Goal: Task Accomplishment & Management: Manage account settings

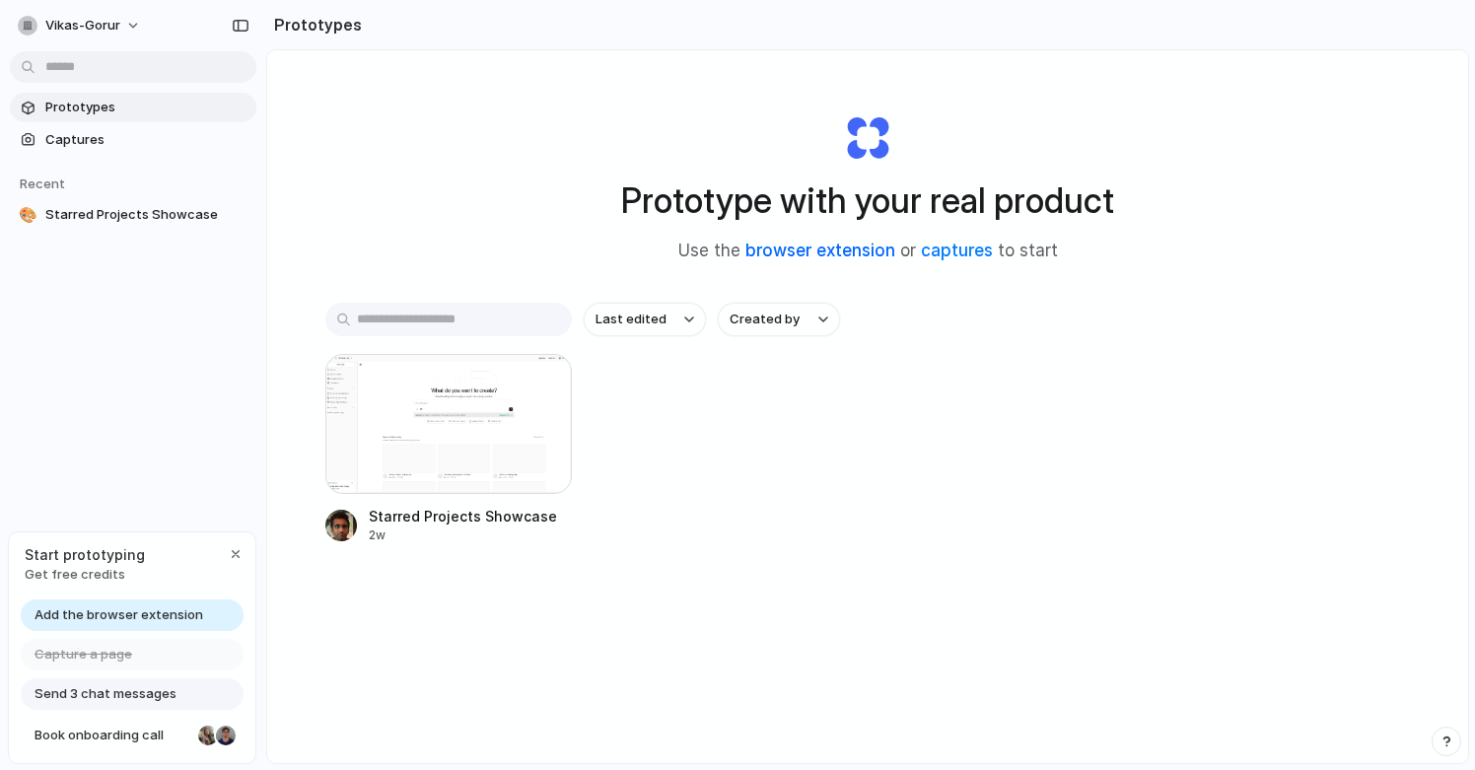
click at [806, 257] on link "browser extension" at bounding box center [820, 251] width 150 height 20
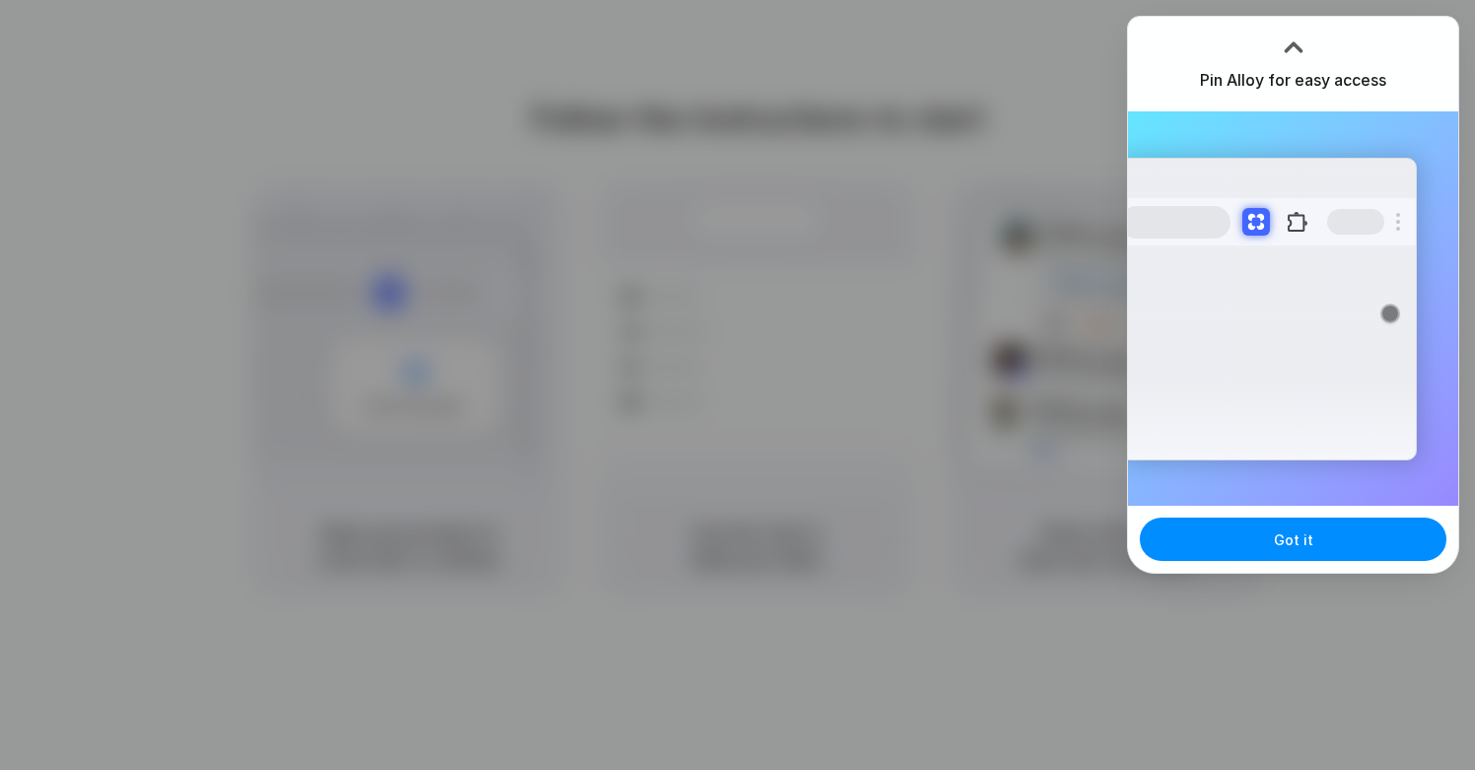
click at [1279, 50] on div at bounding box center [1294, 48] width 30 height 30
click at [1051, 49] on div at bounding box center [737, 385] width 1475 height 770
click at [1244, 534] on button "Got it" at bounding box center [1293, 539] width 307 height 43
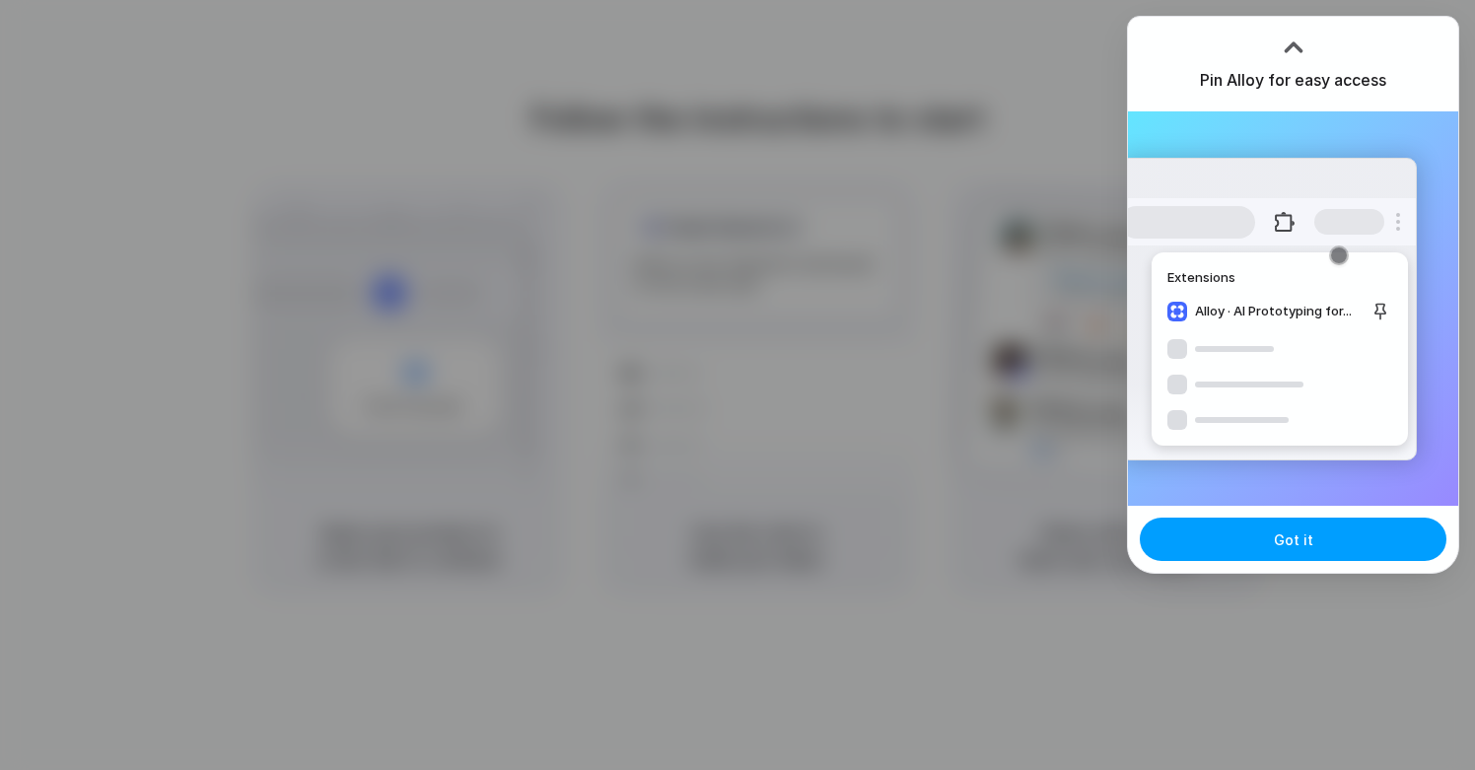
click at [1316, 560] on button "Got it" at bounding box center [1293, 539] width 307 height 43
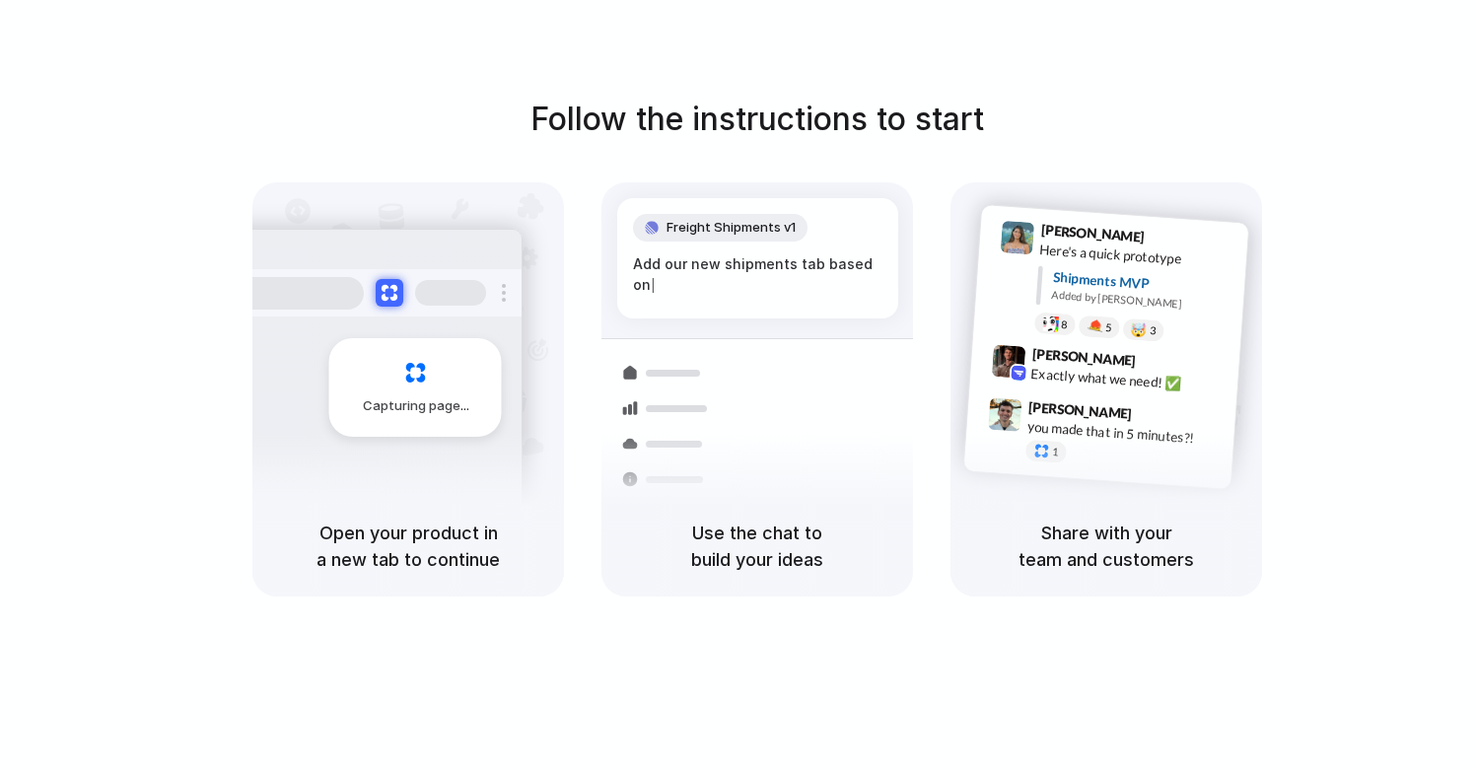
click at [459, 364] on div "Capturing page" at bounding box center [415, 387] width 173 height 99
click at [754, 389] on div at bounding box center [762, 387] width 24 height 24
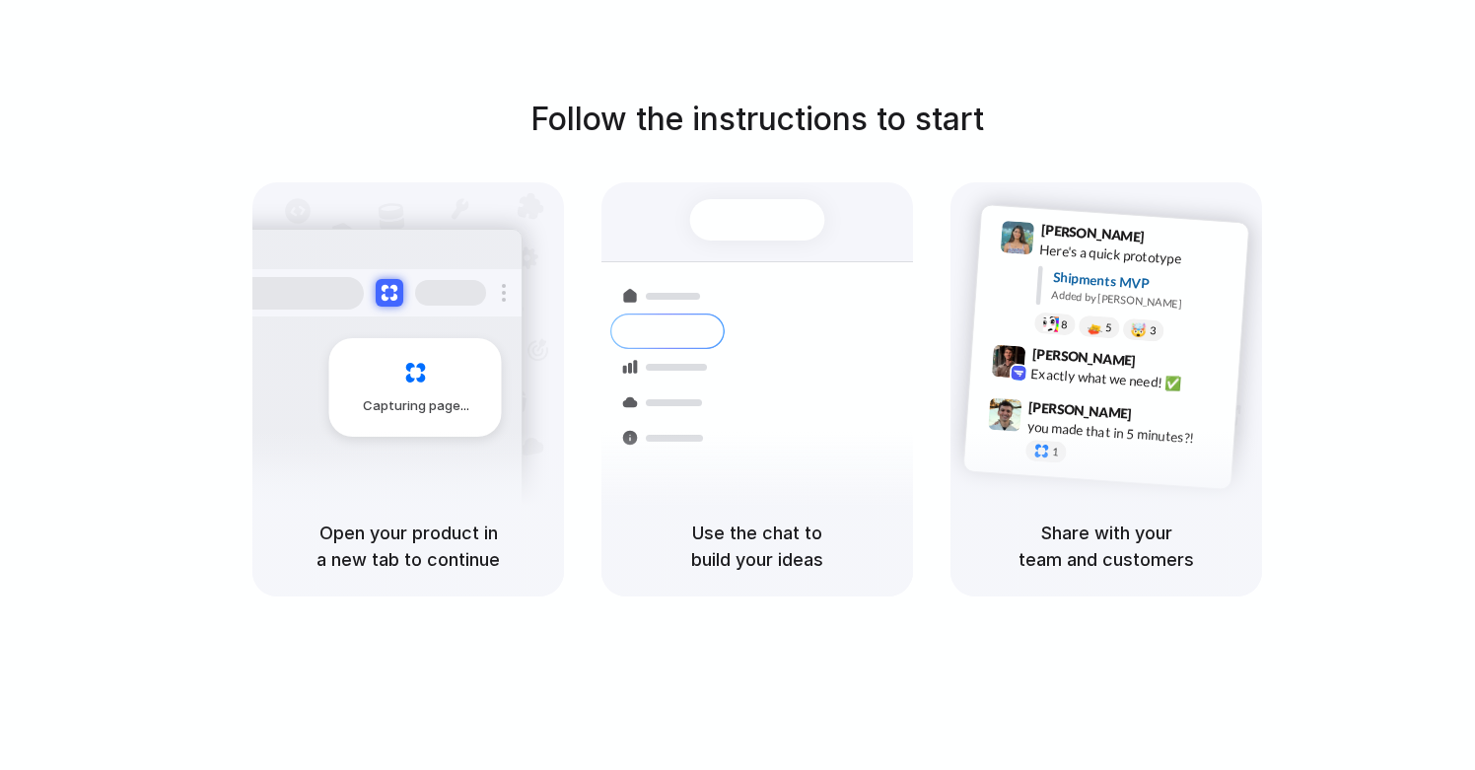
click at [1161, 478] on div "Lily Parker 9:41 AM Here's a quick prototype Shipments MVP Added by Alloy 8 5 🤯…" at bounding box center [1106, 347] width 287 height 286
click at [1106, 557] on h5 "Share with your team and customers" at bounding box center [1106, 545] width 264 height 53
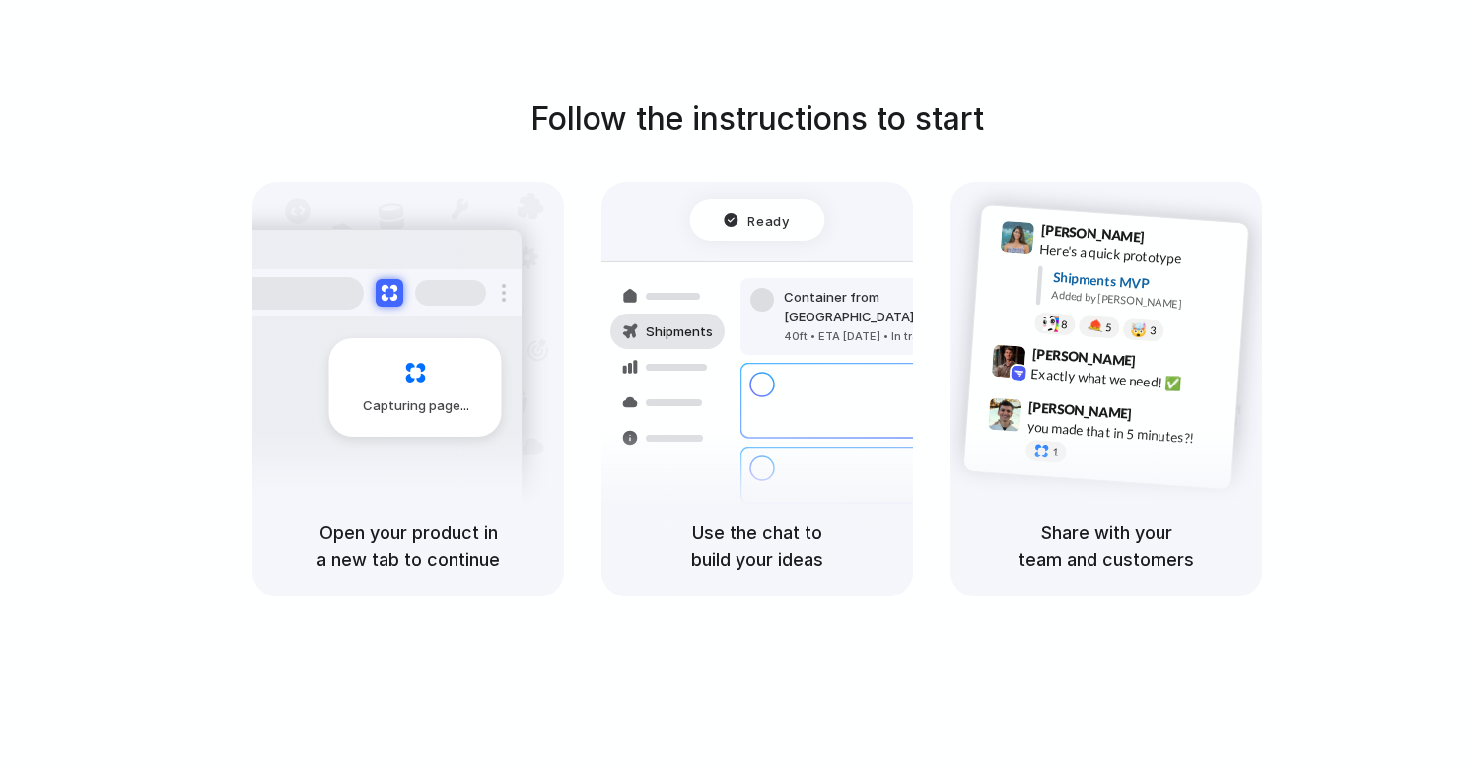
click at [415, 435] on div "Capturing page" at bounding box center [415, 387] width 173 height 99
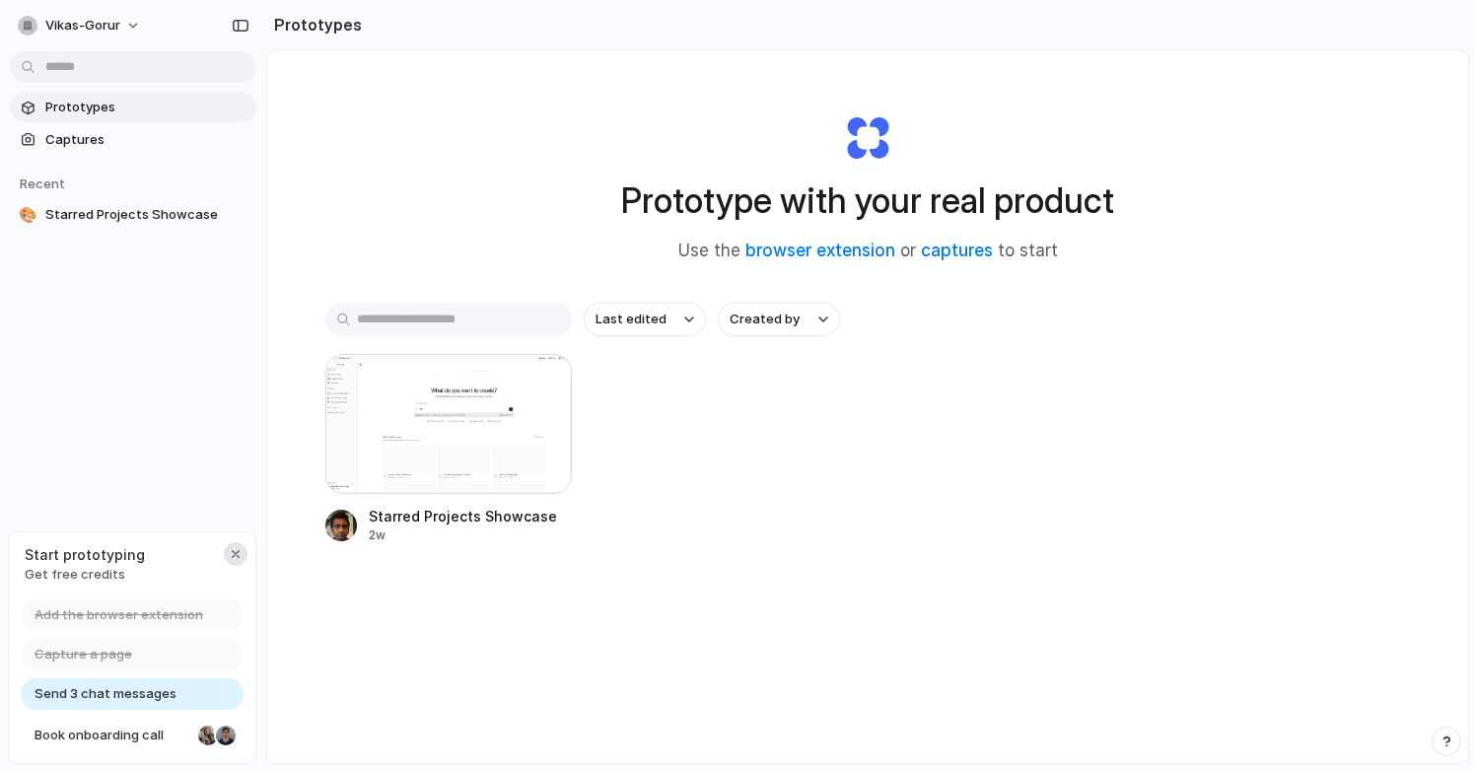
click at [241, 550] on div "button" at bounding box center [236, 554] width 16 height 16
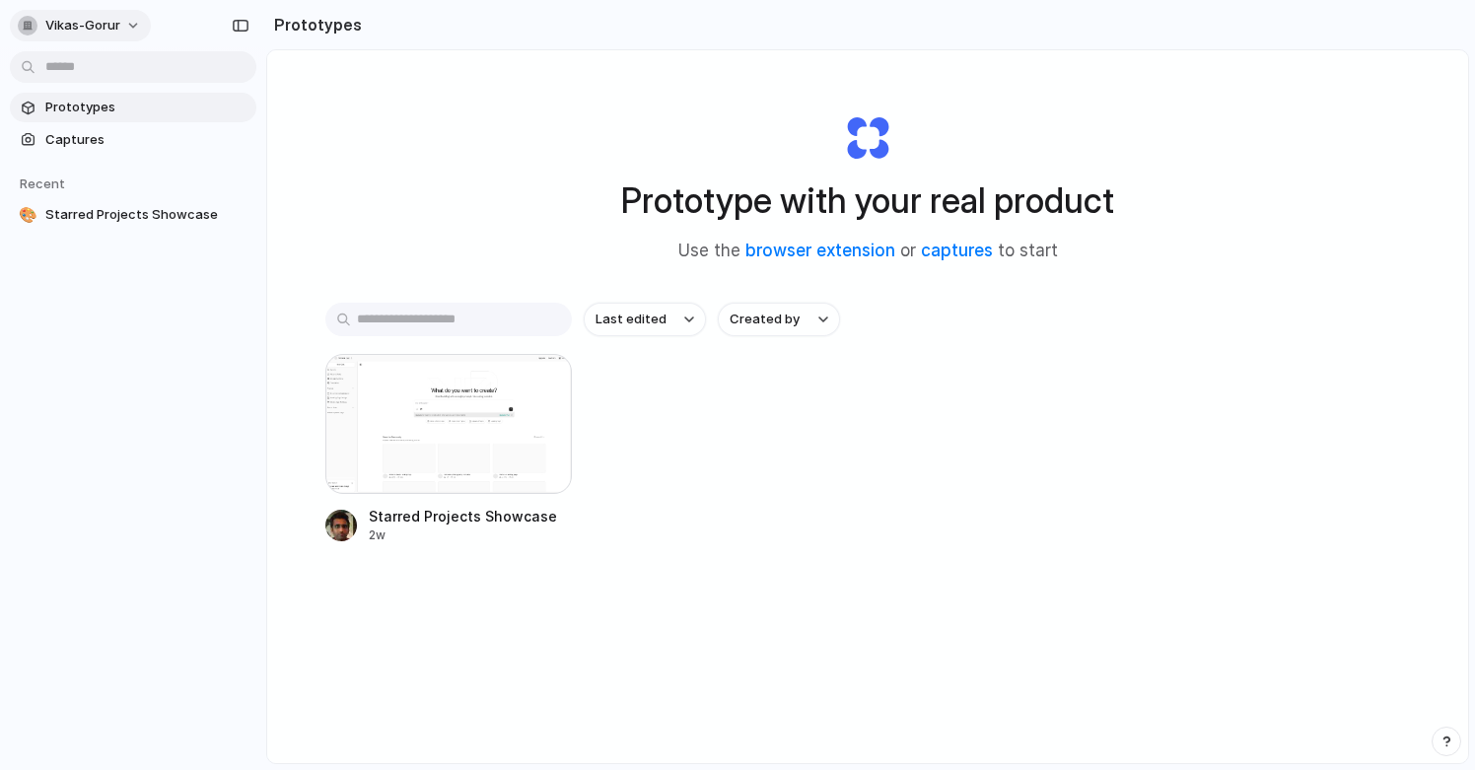
click at [78, 33] on span "vikas-gorur" at bounding box center [82, 26] width 75 height 20
click at [80, 68] on span "Settings" at bounding box center [72, 70] width 54 height 20
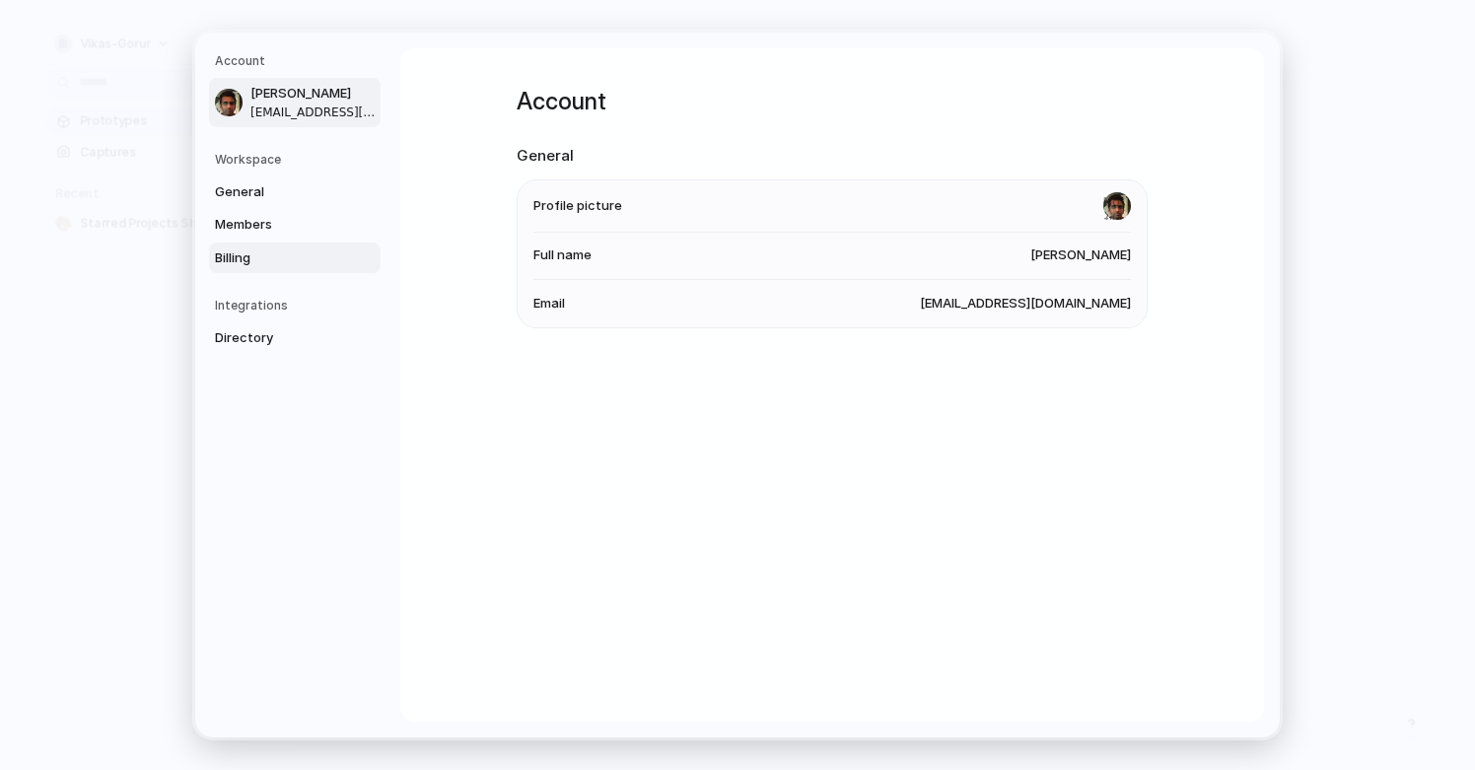
click at [255, 256] on span "Billing" at bounding box center [278, 258] width 126 height 20
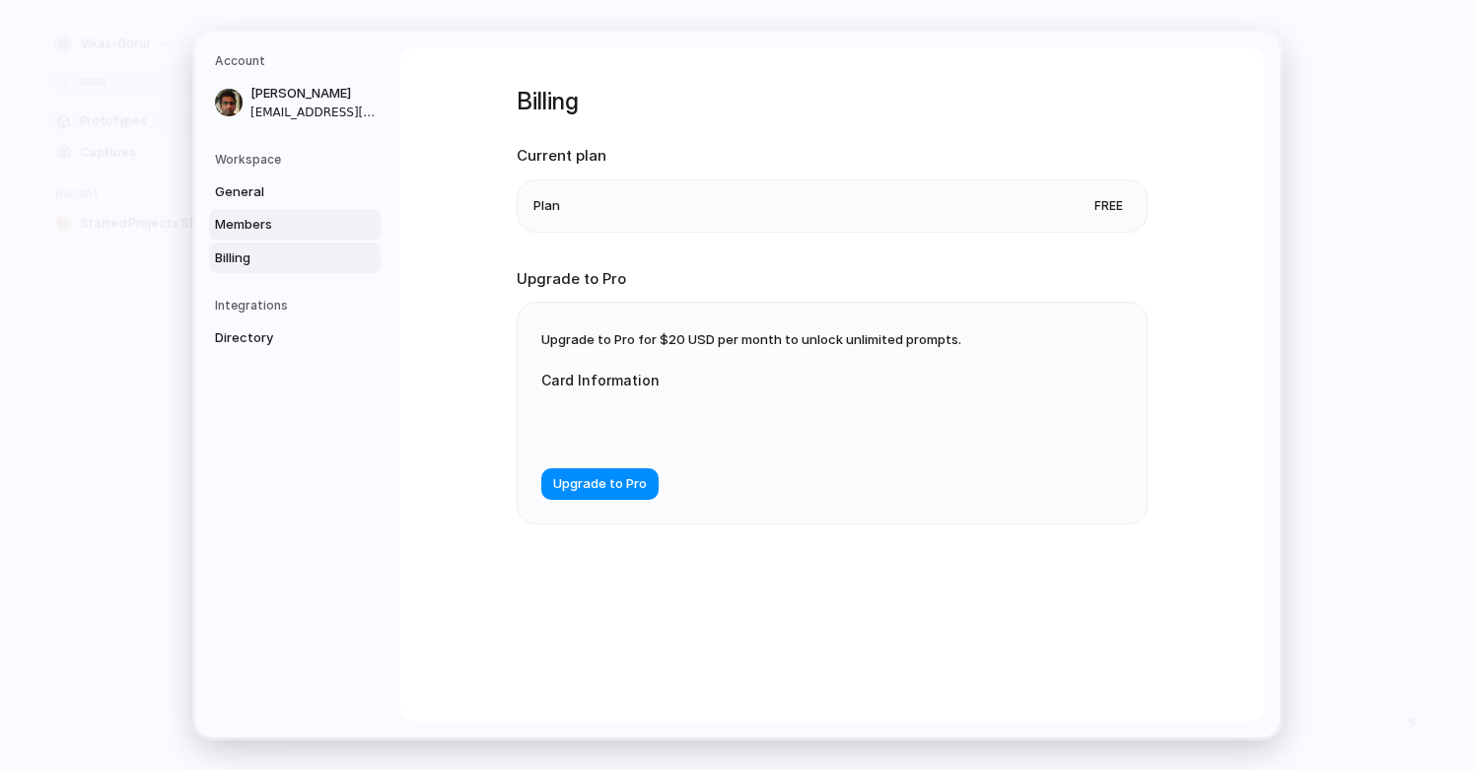
click at [256, 215] on span "Members" at bounding box center [278, 225] width 126 height 20
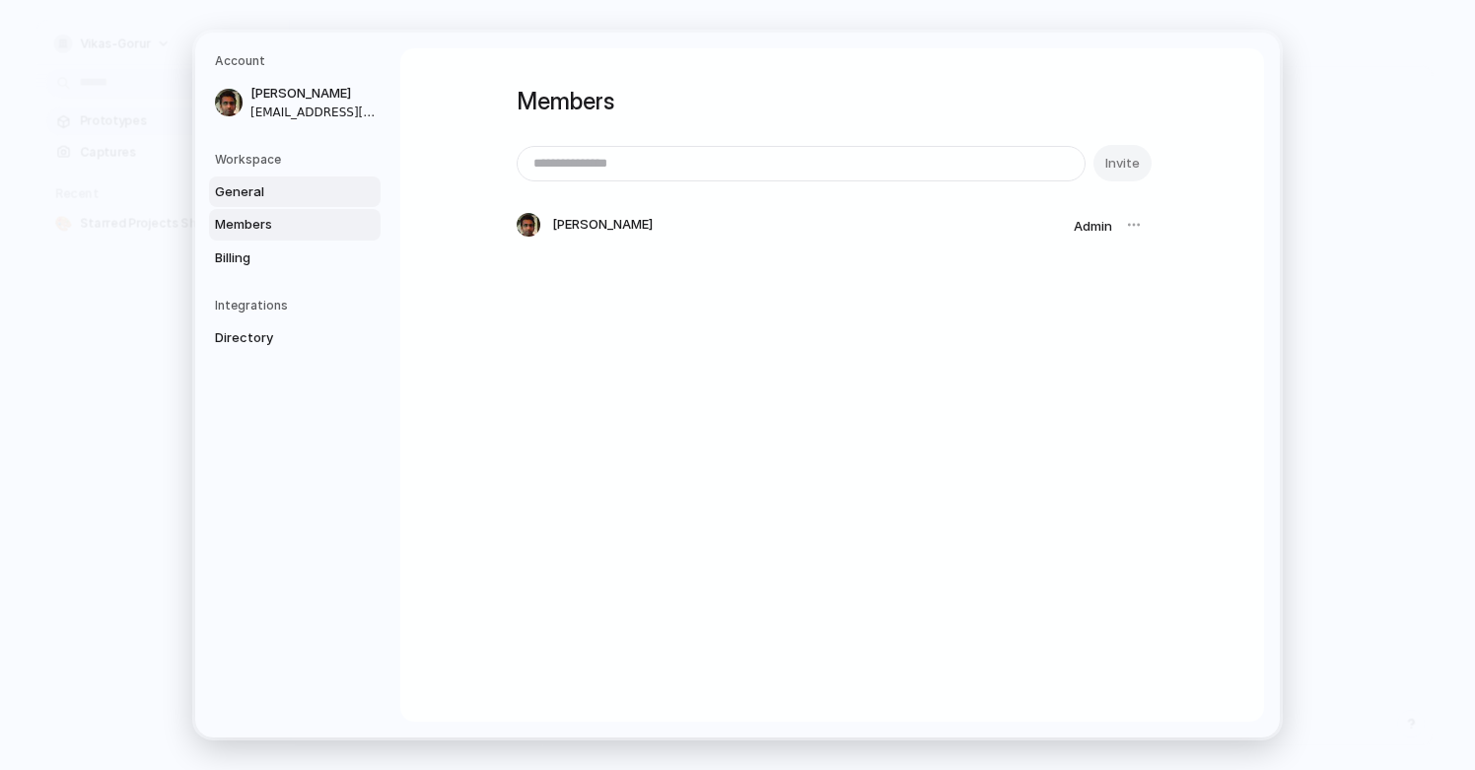
click at [255, 189] on span "General" at bounding box center [278, 192] width 126 height 20
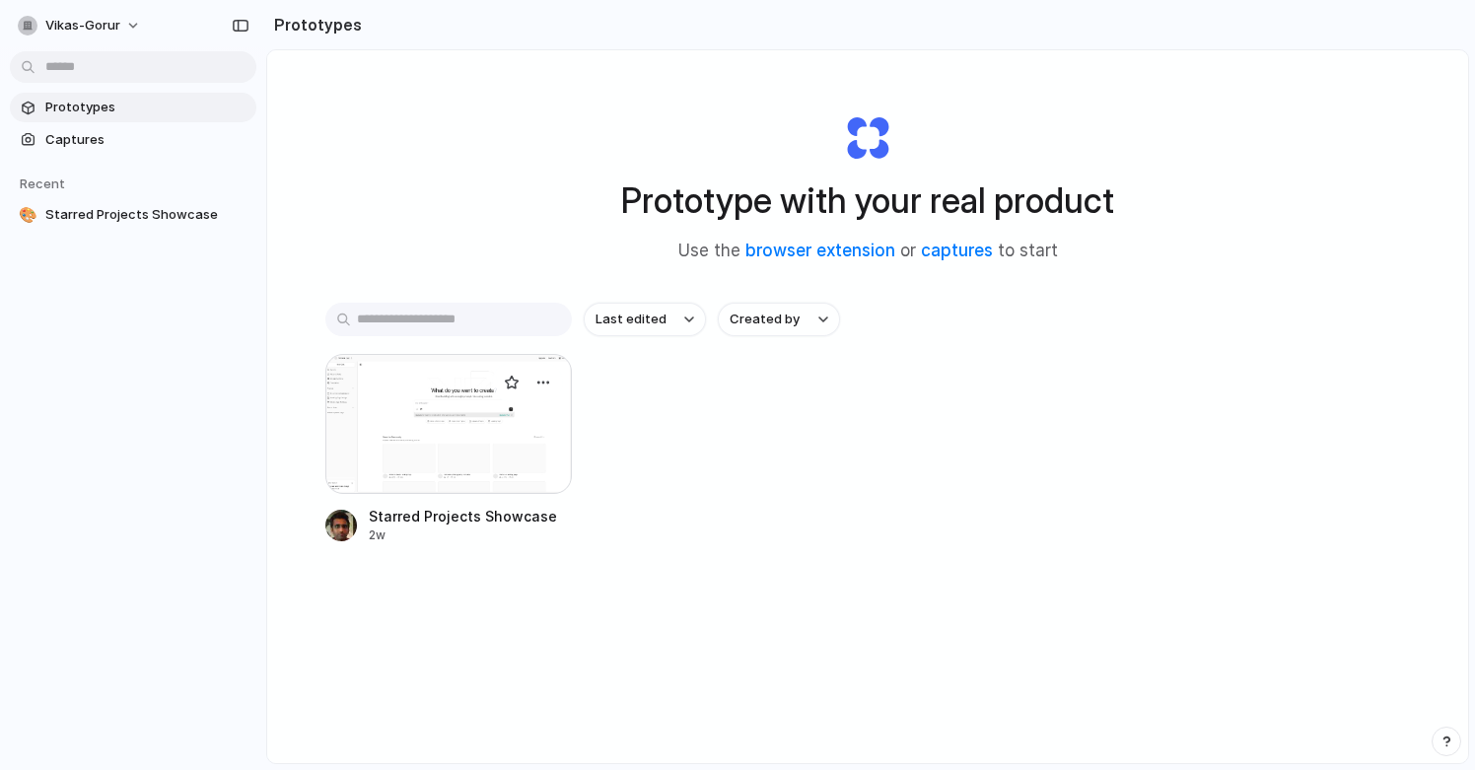
click at [406, 450] on div at bounding box center [448, 424] width 246 height 140
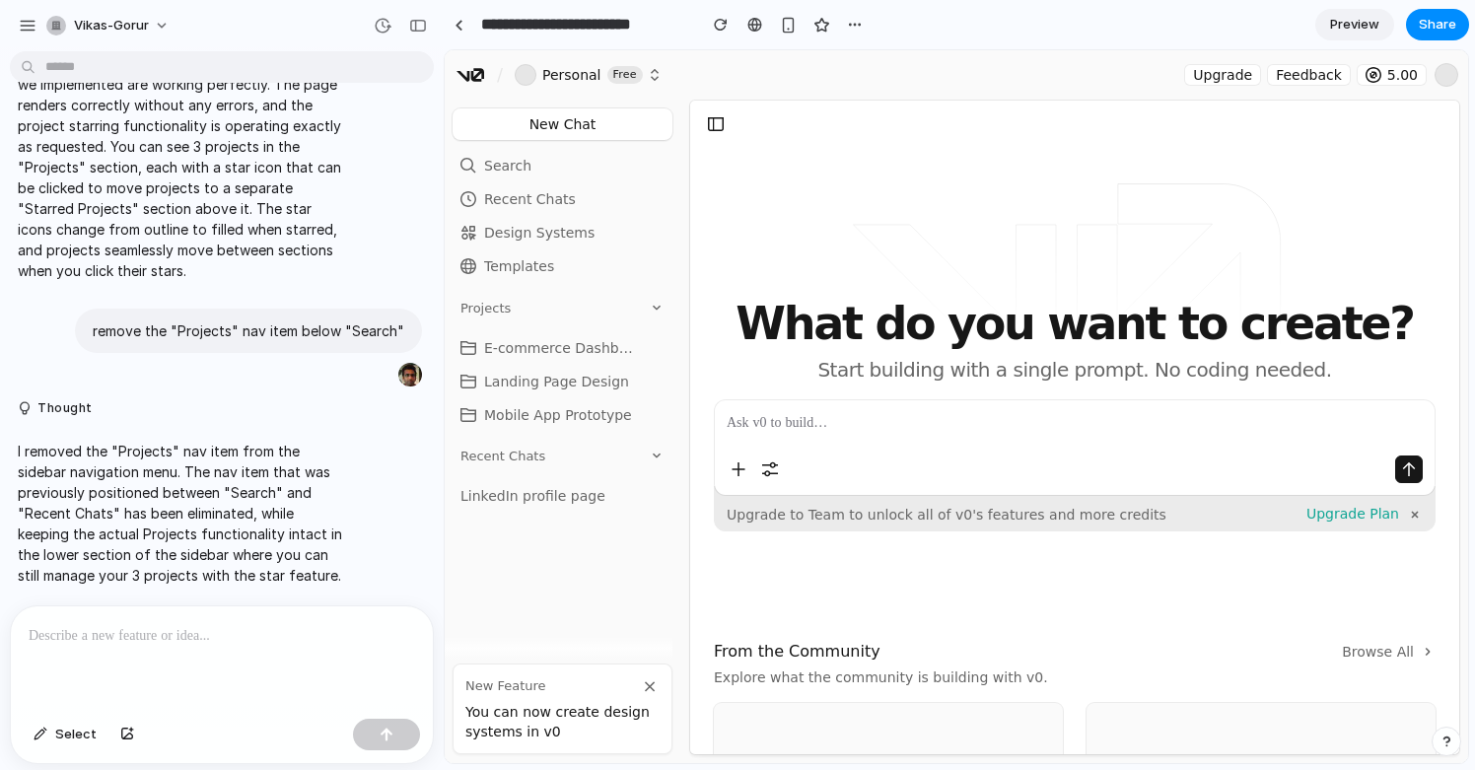
click at [810, 78] on div "Upgrade Feedback 5.00" at bounding box center [1067, 75] width 785 height 28
click at [761, 280] on div "What do you want to create? Start building with a single prompt. No coding need…" at bounding box center [1075, 323] width 722 height 445
